Goal: Information Seeking & Learning: Learn about a topic

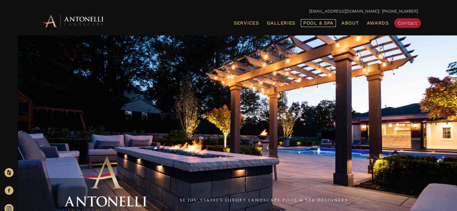
click at [315, 25] on span "Pool & Spa" at bounding box center [318, 23] width 30 height 6
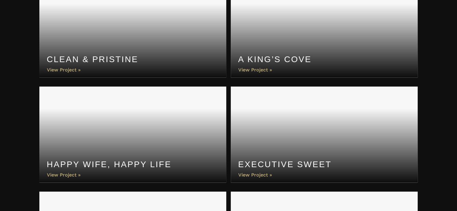
scroll to position [801, 0]
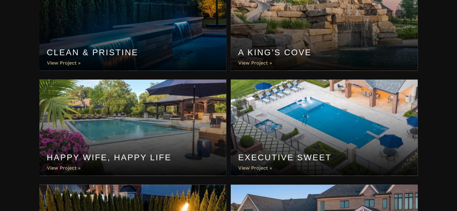
click at [358, 126] on link "Executive Sweet" at bounding box center [324, 128] width 187 height 96
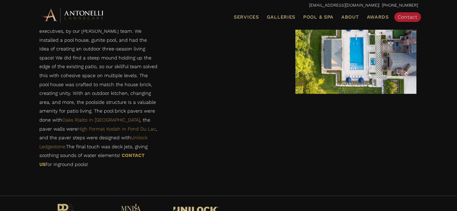
scroll to position [1273, 0]
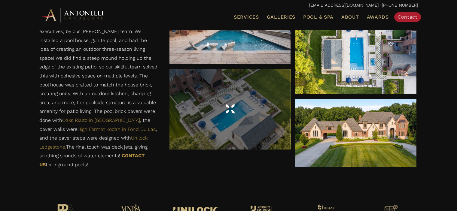
click at [256, 122] on div at bounding box center [230, 109] width 121 height 81
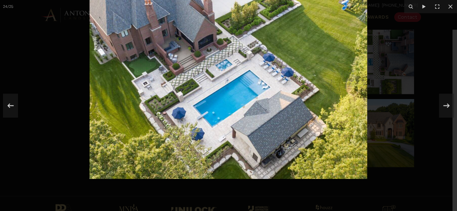
drag, startPoint x: 329, startPoint y: 112, endPoint x: 327, endPoint y: 83, distance: 28.4
click at [327, 83] on img at bounding box center [229, 86] width 278 height 185
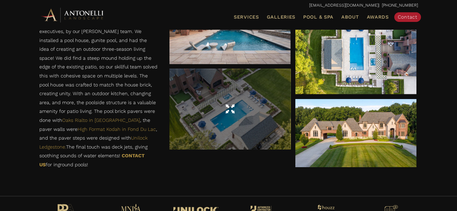
click at [249, 134] on div at bounding box center [230, 109] width 121 height 81
